Goal: Transaction & Acquisition: Purchase product/service

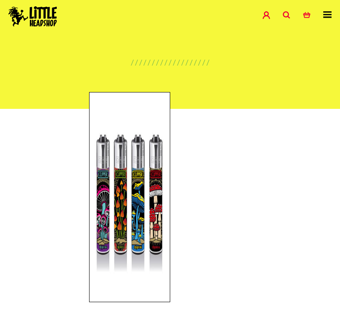
scroll to position [29, 0]
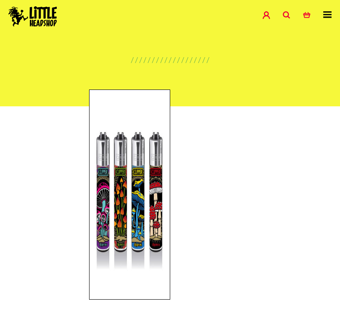
click at [288, 13] on icon at bounding box center [287, 15] width 8 height 8
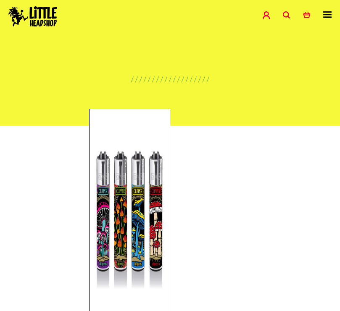
scroll to position [0, 0]
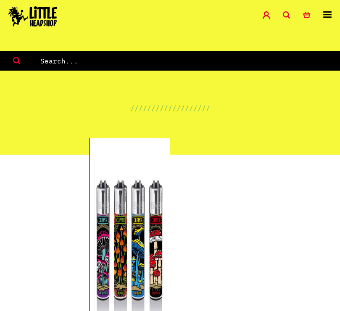
click at [58, 64] on input "text" at bounding box center [189, 60] width 300 height 11
paste input "Astronaut Clipper Lighter"
type input "Astronaut Clipper Lighter"
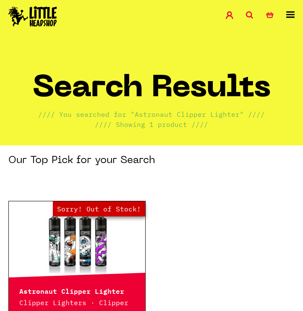
click at [249, 16] on icon at bounding box center [250, 15] width 8 height 8
click at [253, 16] on icon at bounding box center [250, 15] width 8 height 8
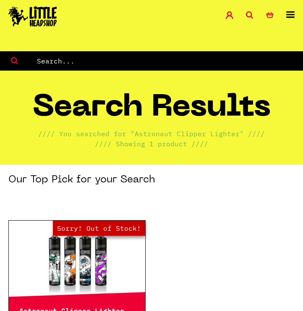
click at [77, 61] on input "text" at bounding box center [169, 60] width 267 height 11
paste input "Weed Heroes Clipper Lighter"
type input "Weed Heroes Clipper Lighter"
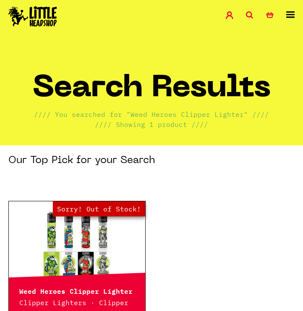
click at [72, 241] on link "Out of Stock Hurry! Low Stock Sorry! Out of Stock!" at bounding box center [77, 243] width 136 height 84
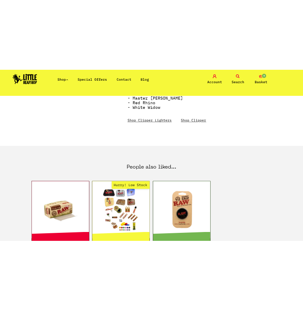
scroll to position [410, 0]
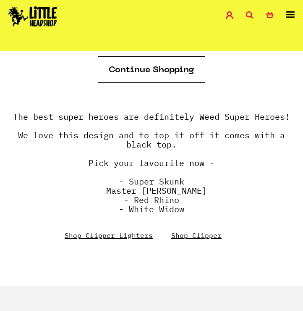
click at [250, 13] on icon at bounding box center [250, 15] width 8 height 8
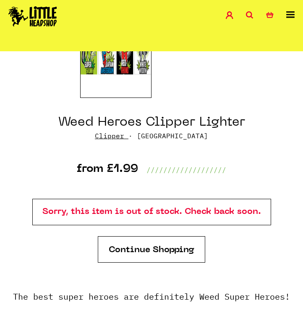
scroll to position [0, 0]
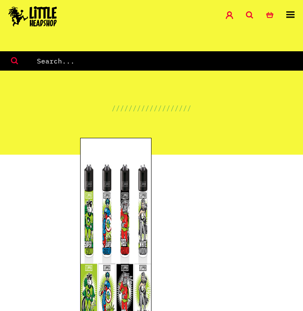
click at [55, 59] on input "text" at bounding box center [169, 60] width 267 height 11
paste input "Badass Angel Clipper Lighter"
click at [255, 14] on link "Search" at bounding box center [256, 16] width 20 height 10
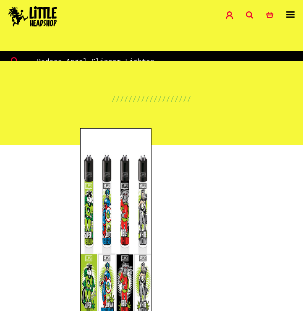
click at [255, 14] on link "Search" at bounding box center [256, 16] width 20 height 10
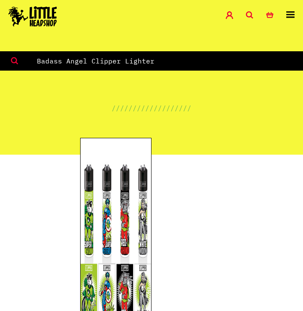
click at [255, 14] on link "Search" at bounding box center [256, 16] width 20 height 10
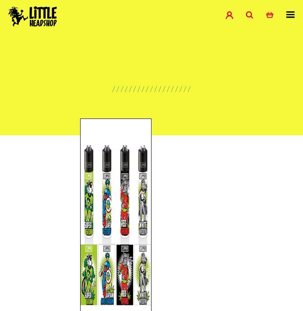
click at [255, 14] on link "Search" at bounding box center [256, 16] width 20 height 10
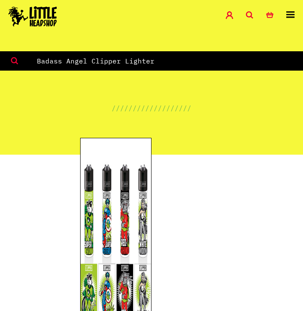
click at [64, 64] on input "Badass Angel Clipper Lighter" at bounding box center [169, 60] width 267 height 11
click at [64, 63] on input "Badass Angel Clipper Lighter" at bounding box center [169, 60] width 267 height 11
paste input "Astronaut"
type input "Astronaut Clipper Lighter"
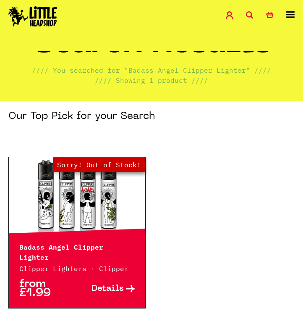
scroll to position [52, 0]
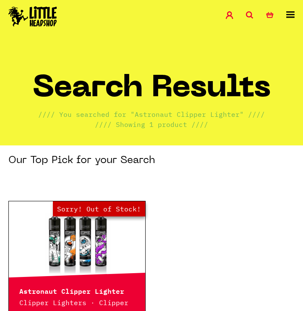
click at [247, 17] on icon at bounding box center [250, 15] width 8 height 8
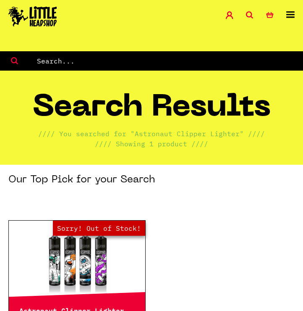
click at [48, 65] on input "text" at bounding box center [169, 60] width 267 height 11
paste input "Think Green Clipper Lighter"
type input "Think Green Clipper Lighter"
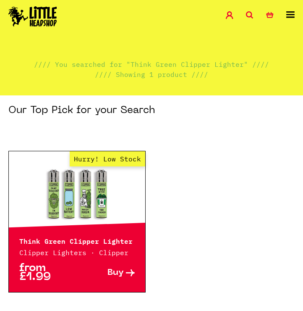
scroll to position [52, 0]
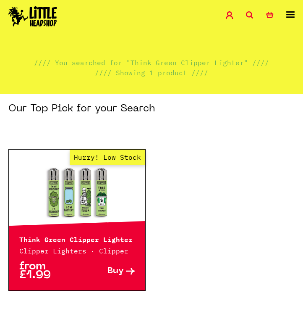
click at [69, 183] on link "Hurry! Low Stock" at bounding box center [77, 192] width 136 height 84
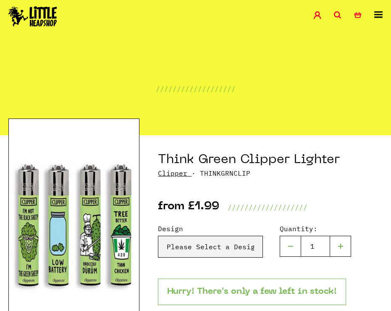
click at [303, 18] on icon at bounding box center [338, 15] width 8 height 8
click at [303, 16] on icon at bounding box center [338, 15] width 8 height 8
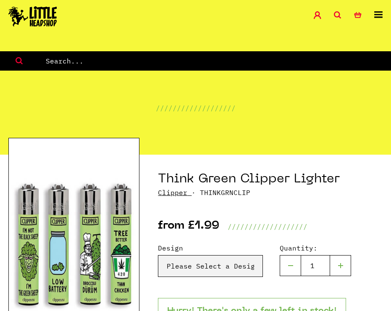
click at [65, 62] on input "text" at bounding box center [218, 60] width 346 height 11
paste input "Matryoshkas Clipper Lighter"
type input "Matryoshkas Clipper Lighter"
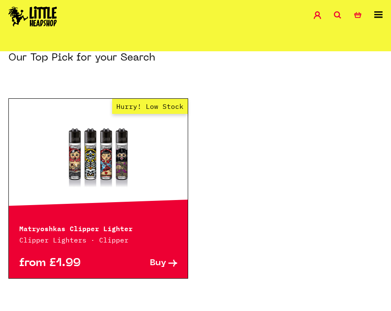
scroll to position [104, 0]
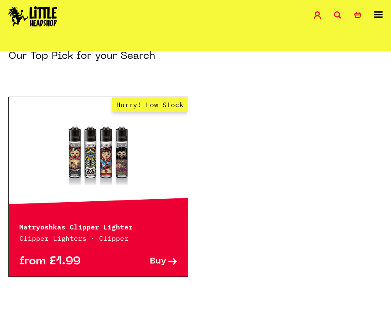
click at [94, 156] on link "Hurry! Low Stock" at bounding box center [98, 154] width 179 height 84
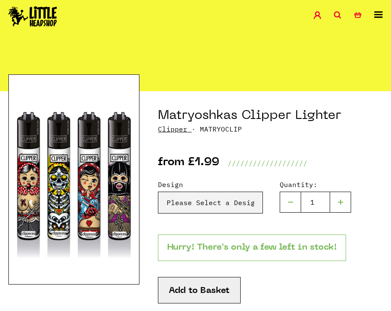
scroll to position [45, 0]
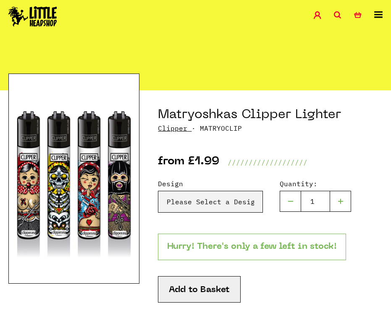
click at [106, 244] on img at bounding box center [73, 178] width 131 height 210
click at [340, 11] on icon at bounding box center [338, 15] width 8 height 8
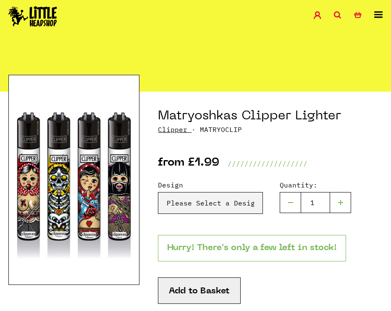
click at [340, 11] on icon at bounding box center [338, 15] width 8 height 8
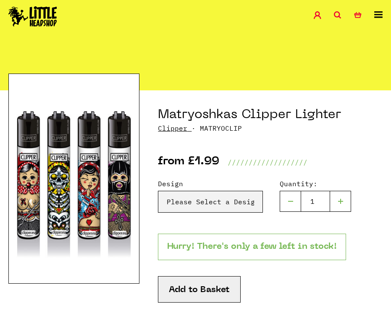
click at [336, 13] on icon at bounding box center [338, 15] width 8 height 8
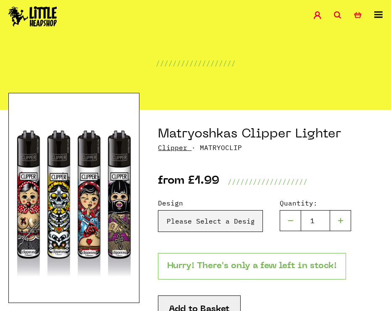
scroll to position [0, 0]
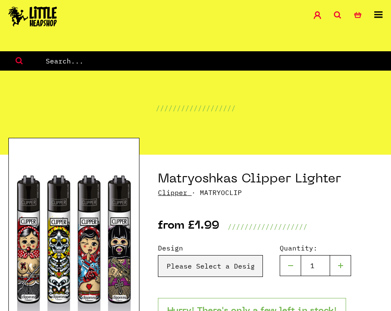
click at [66, 61] on input "text" at bounding box center [218, 60] width 346 height 11
paste input "Amsterdam "420 Slogans" Clipper Lighter"
type input "Amsterdam "420 Slogans" Clipper Lighter"
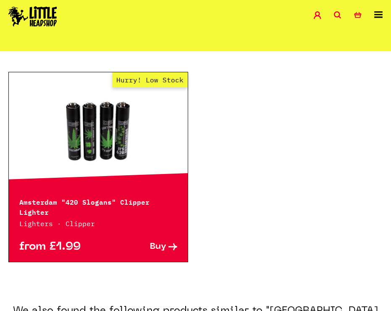
scroll to position [131, 0]
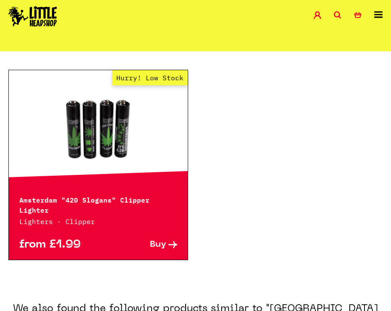
click at [339, 16] on icon at bounding box center [338, 15] width 8 height 8
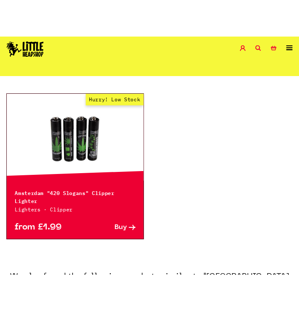
scroll to position [150, 0]
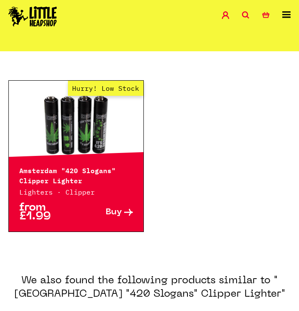
click at [247, 16] on icon at bounding box center [246, 15] width 8 height 8
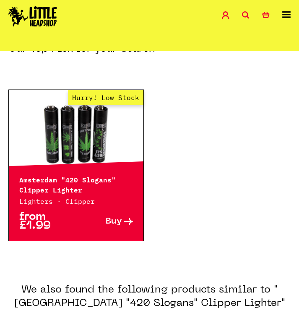
click at [247, 16] on icon at bounding box center [246, 15] width 8 height 8
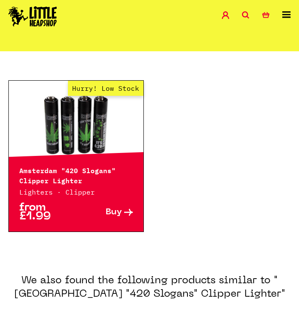
click at [245, 12] on icon at bounding box center [246, 15] width 8 height 8
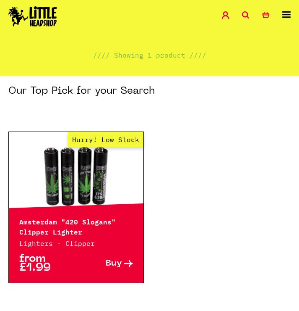
scroll to position [0, 0]
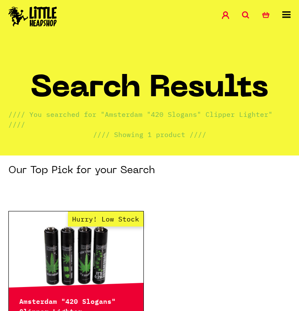
click at [248, 14] on icon at bounding box center [246, 15] width 8 height 8
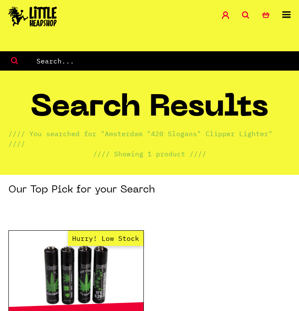
click at [55, 62] on input "text" at bounding box center [168, 60] width 264 height 11
paste input "Chimpanzee Clipper Lighter"
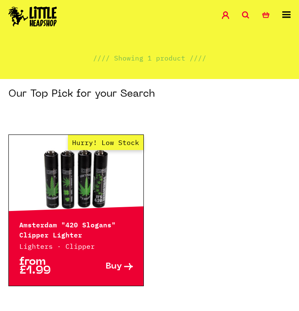
scroll to position [98, 0]
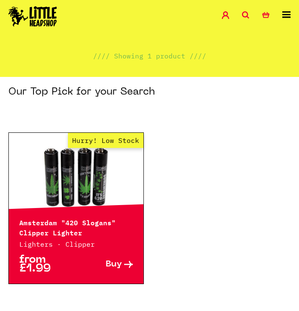
click at [250, 14] on link "Search" at bounding box center [252, 16] width 20 height 10
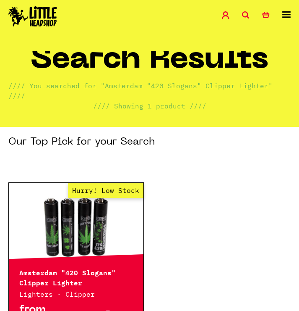
scroll to position [0, 0]
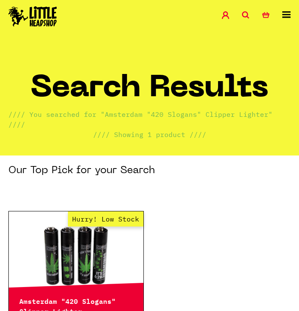
click at [247, 16] on icon at bounding box center [246, 15] width 8 height 8
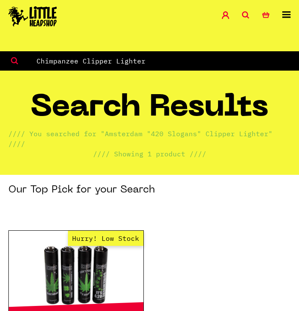
click at [79, 58] on input "Chimpanzee Clipper Lighter" at bounding box center [168, 60] width 264 height 11
click at [78, 58] on input "Chimpanzee Clipper Lighter" at bounding box center [168, 60] width 264 height 11
click at [50, 60] on input "Chimpanzee Clipper Lighter" at bounding box center [168, 60] width 264 height 11
click at [51, 60] on input "Chimpanzee Clipper Lighter" at bounding box center [168, 60] width 264 height 11
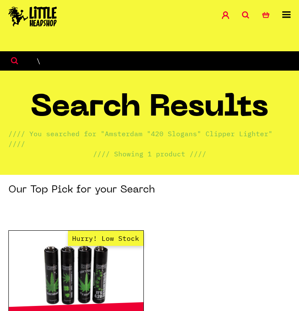
type input "\"
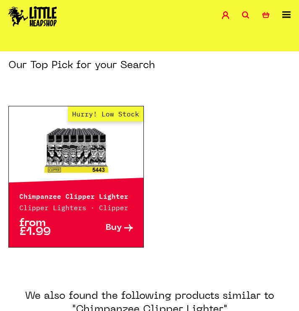
scroll to position [93, 0]
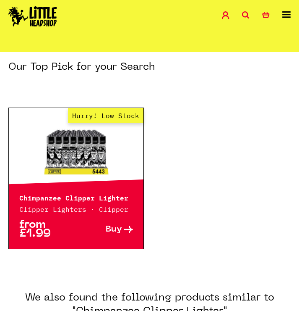
click at [248, 16] on icon at bounding box center [246, 15] width 8 height 8
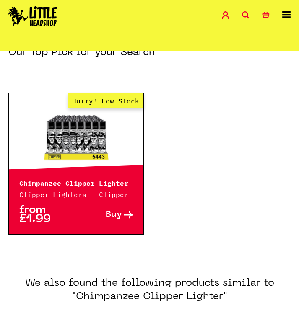
scroll to position [112, 0]
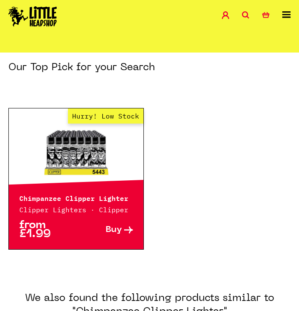
click at [244, 5] on div "Shop Special Offers Contact Blog Account Search 0 Basket" at bounding box center [149, 17] width 299 height 34
click at [244, 10] on div "Shop Special Offers Contact Blog Account Search 0 Basket" at bounding box center [149, 17] width 299 height 34
click at [244, 12] on icon at bounding box center [246, 15] width 8 height 8
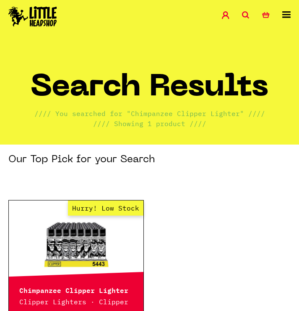
scroll to position [0, 0]
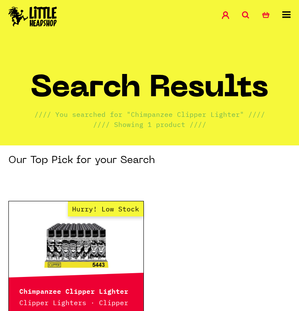
click at [247, 16] on icon at bounding box center [246, 15] width 8 height 8
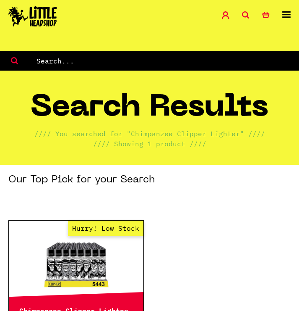
click at [45, 61] on input "text" at bounding box center [168, 60] width 264 height 11
paste input "Mushrooms Clipper Lighter"
type input "Mushrooms Clipper Lighter"
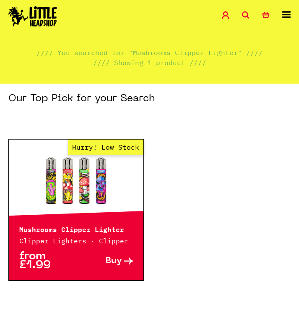
scroll to position [64, 0]
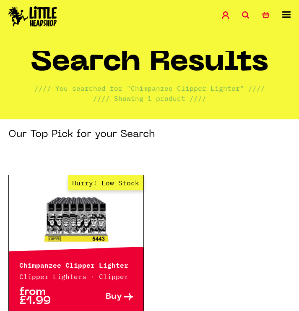
scroll to position [31, 0]
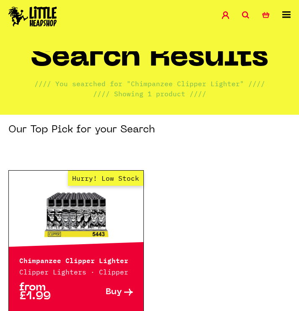
click at [247, 17] on icon at bounding box center [246, 15] width 8 height 8
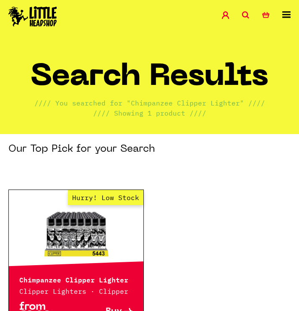
scroll to position [0, 0]
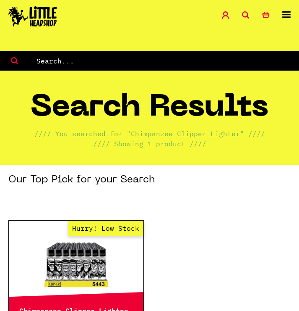
click at [101, 59] on input "text" at bounding box center [168, 60] width 264 height 11
paste input "Chimpanzee Clipper Lighter"
type input "Chimpanzee Clipper Lighter"
